Goal: Navigation & Orientation: Find specific page/section

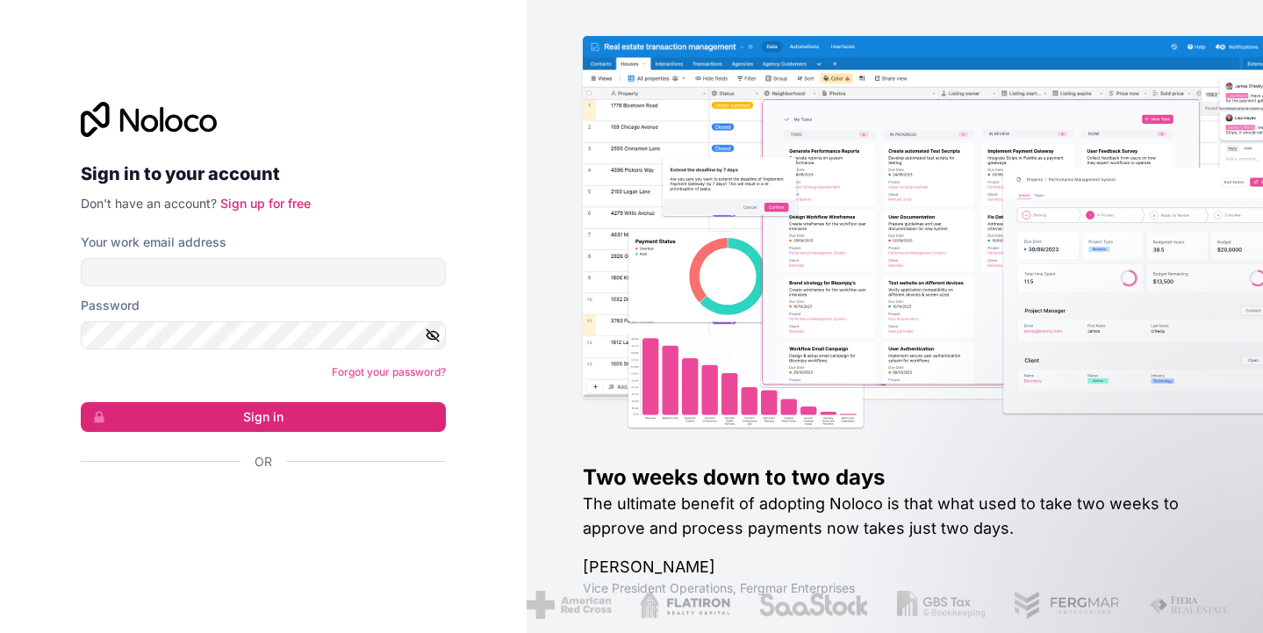
click at [214, 503] on div "Sign in with Google. Opens in new tab" at bounding box center [256, 509] width 351 height 39
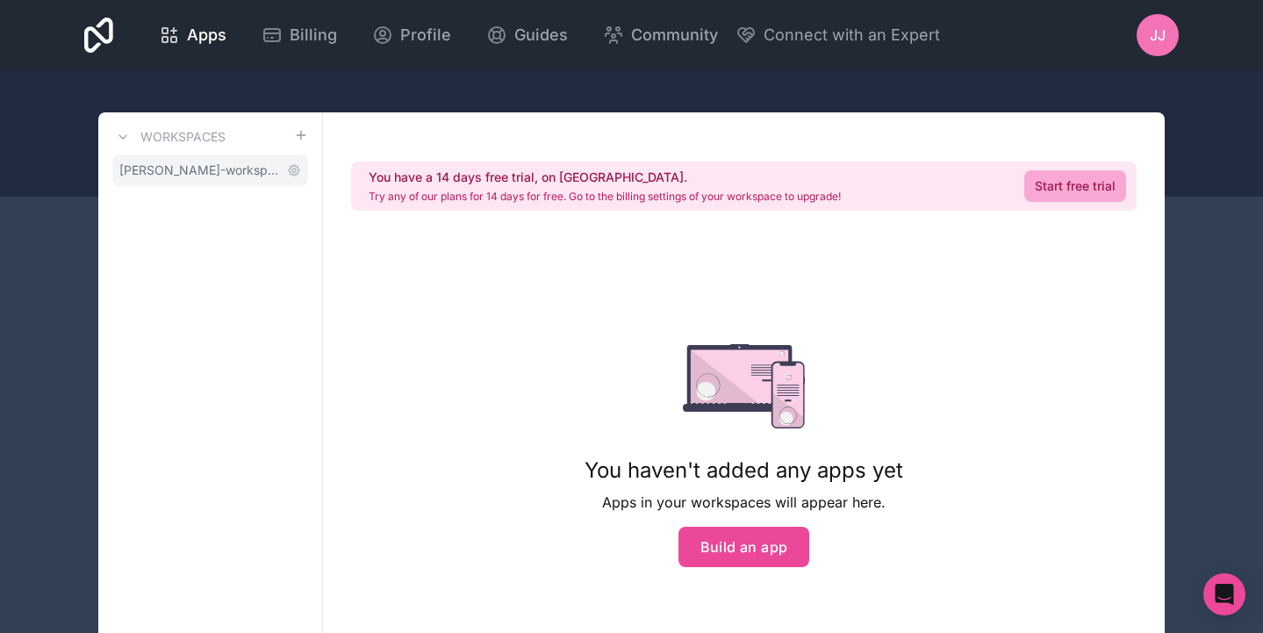
click at [222, 169] on span "[PERSON_NAME]-workspace" at bounding box center [199, 170] width 161 height 18
click at [1145, 38] on div "JJ" at bounding box center [1158, 35] width 42 height 42
click at [113, 40] on icon at bounding box center [98, 35] width 29 height 35
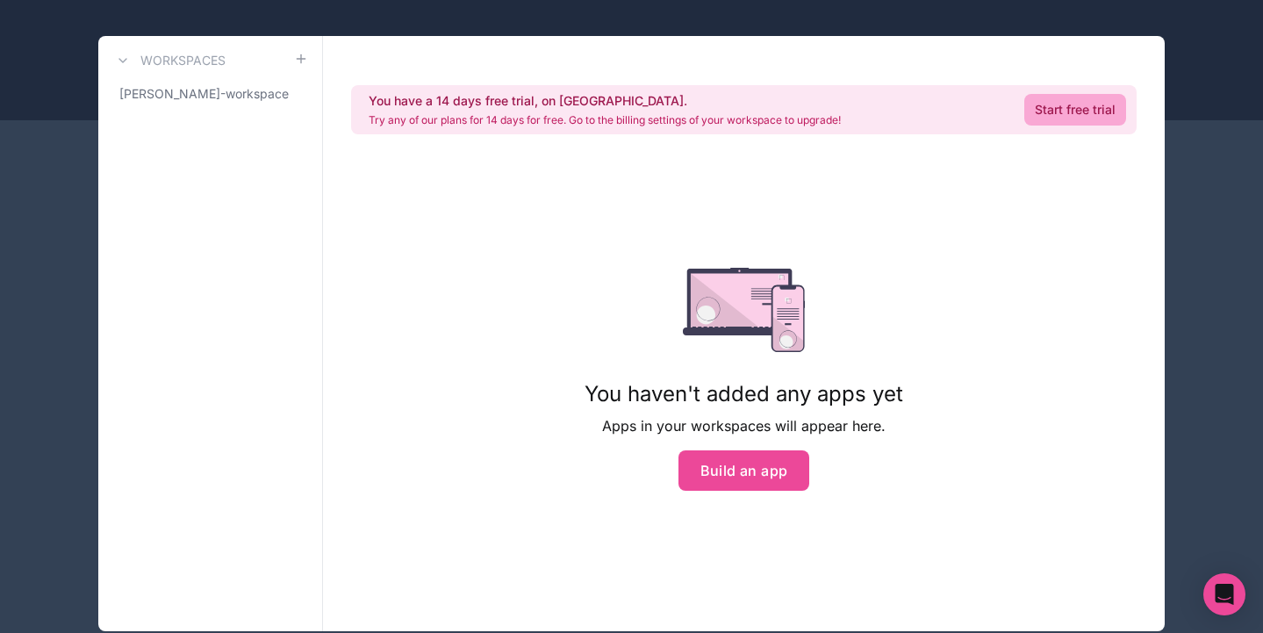
scroll to position [58, 0]
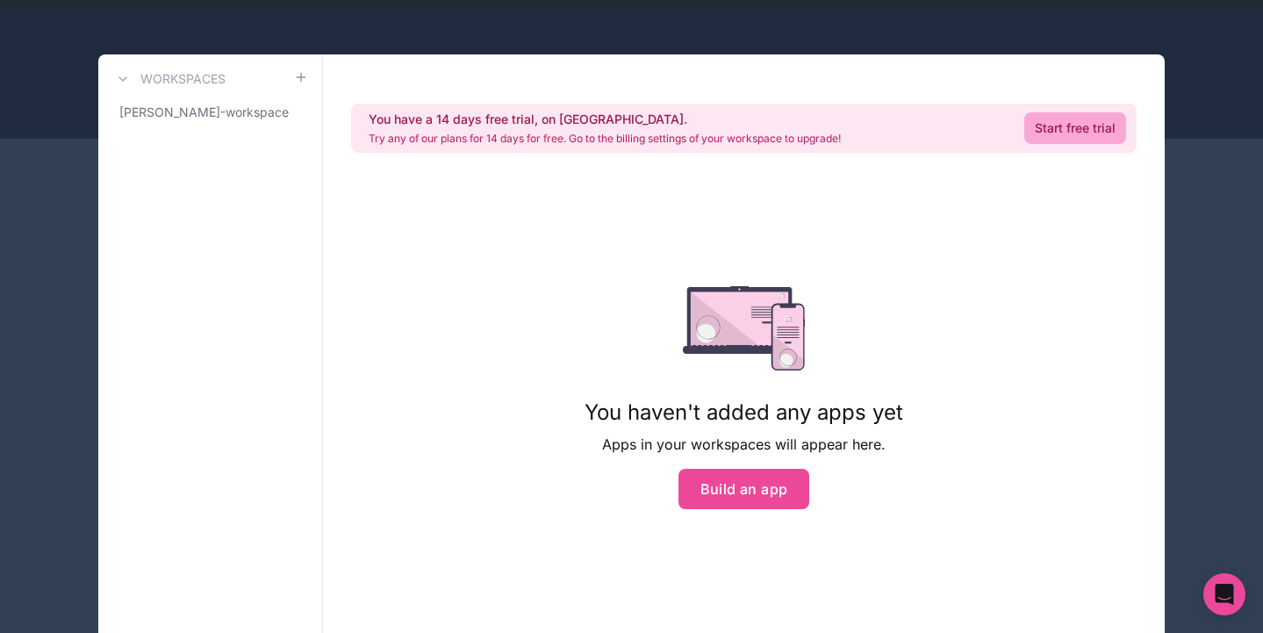
click at [163, 71] on h3 "Workspaces" at bounding box center [182, 79] width 85 height 18
click at [111, 75] on div "Workspaces [PERSON_NAME]-workspace" at bounding box center [210, 351] width 225 height 595
click at [116, 77] on button at bounding box center [122, 78] width 21 height 21
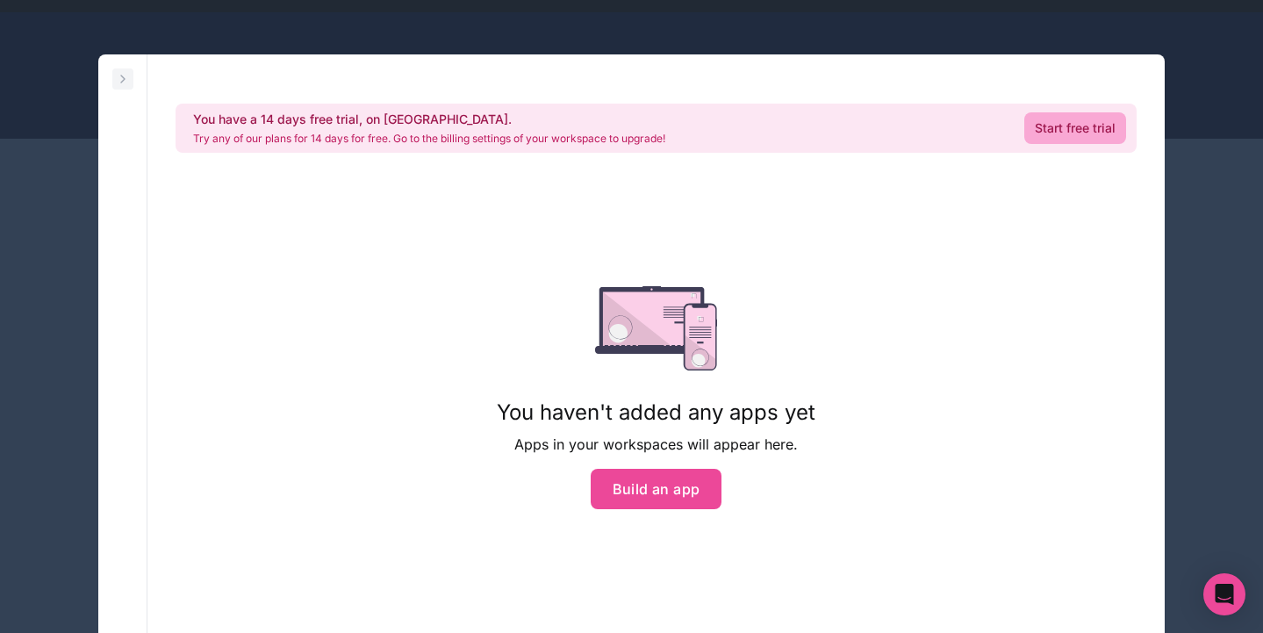
click at [116, 77] on icon at bounding box center [123, 79] width 14 height 14
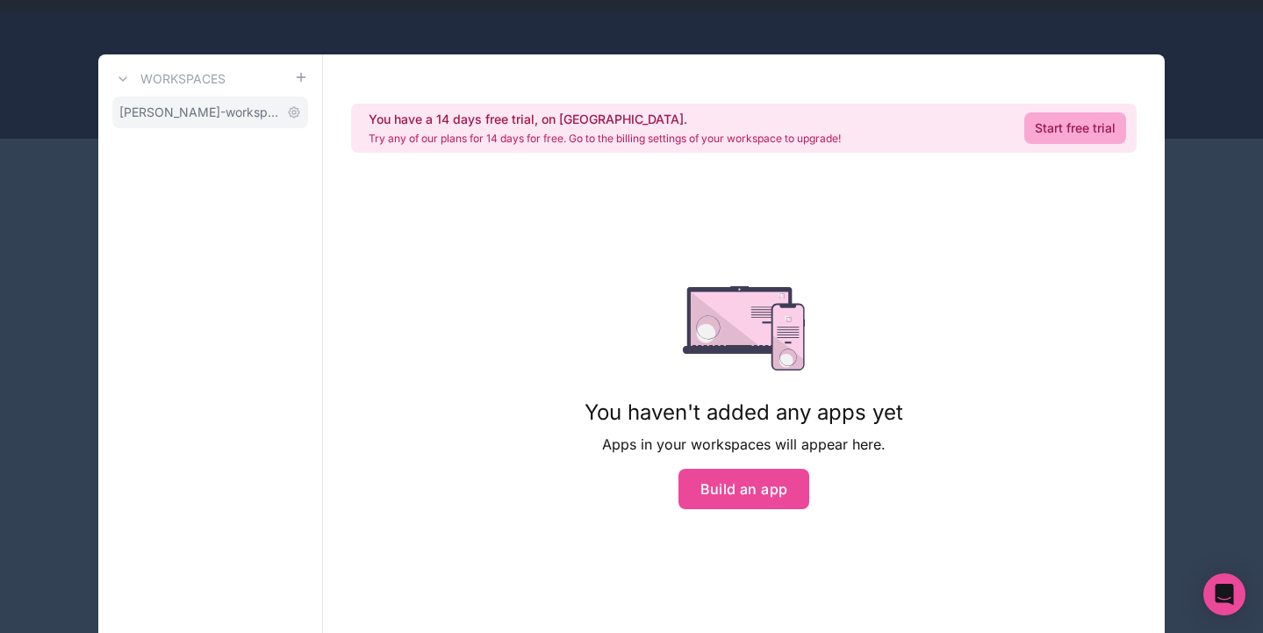
click at [216, 120] on span "[PERSON_NAME]-workspace" at bounding box center [199, 113] width 161 height 18
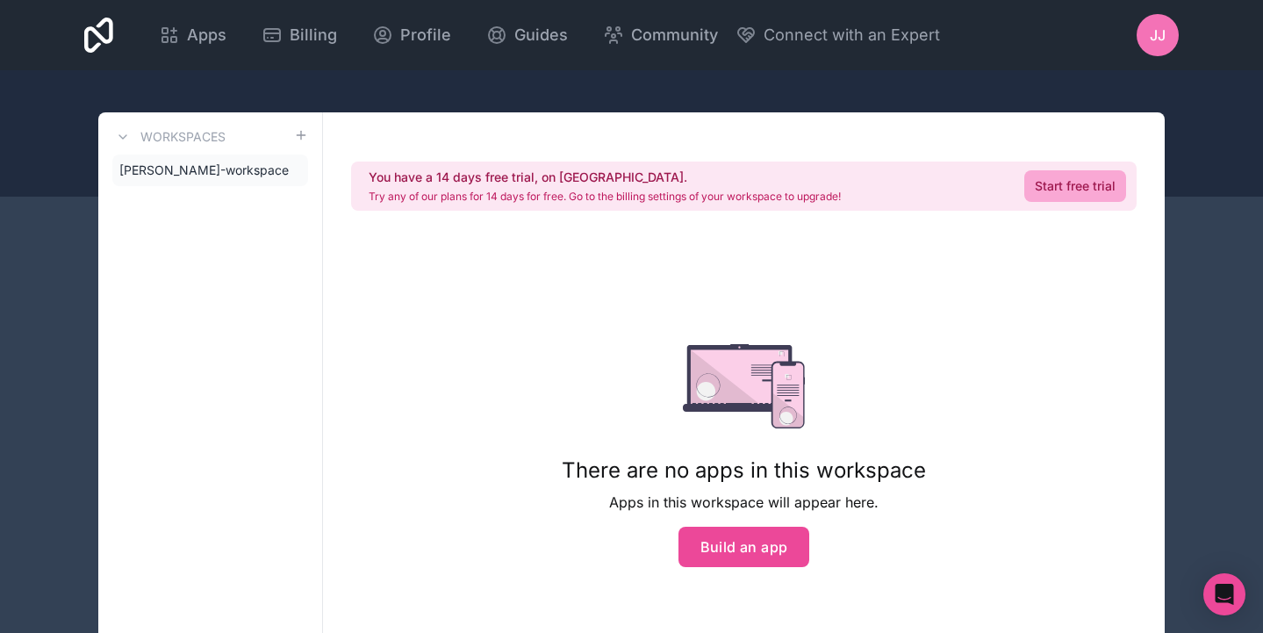
click at [1173, 47] on div "JJ" at bounding box center [1158, 35] width 42 height 42
